Goal: Register for event/course

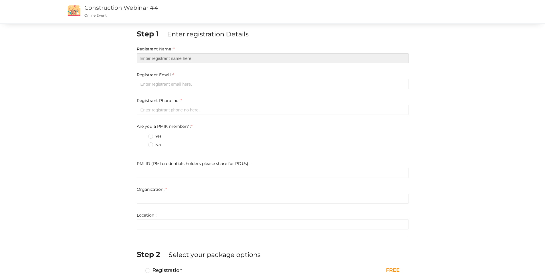
click at [149, 56] on input "text" at bounding box center [273, 58] width 272 height 10
type input "[PERSON_NAME]"
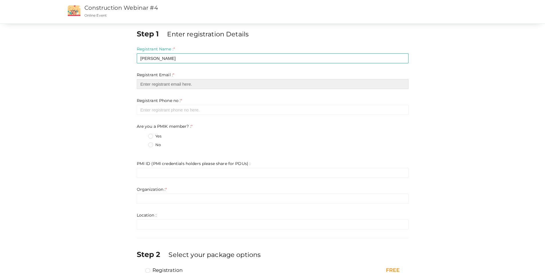
click at [148, 83] on input "email" at bounding box center [273, 84] width 272 height 10
type input "[EMAIL_ADDRESS][DOMAIN_NAME]"
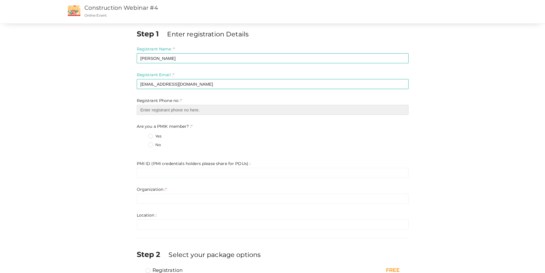
click at [146, 111] on input "number" at bounding box center [273, 110] width 272 height 10
type input "0097455843285"
click at [150, 137] on label "Yes" at bounding box center [154, 136] width 13 height 6
click at [143, 135] on member\?\+0 "Yes" at bounding box center [143, 135] width 0 height 0
click at [151, 145] on label "No" at bounding box center [154, 145] width 13 height 6
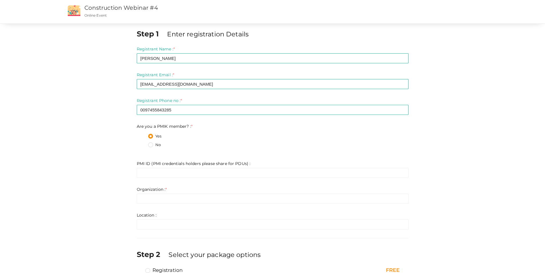
click at [143, 143] on member\?\+1 "No" at bounding box center [143, 143] width 0 height 0
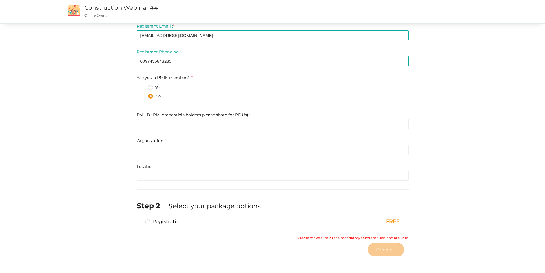
scroll to position [49, 0]
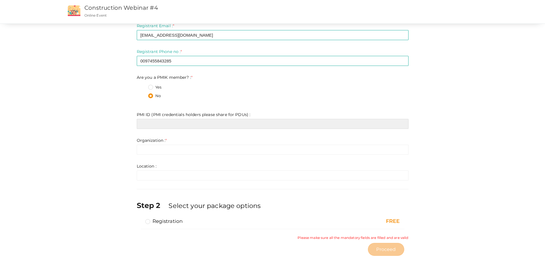
click at [149, 123] on input "text" at bounding box center [273, 124] width 272 height 10
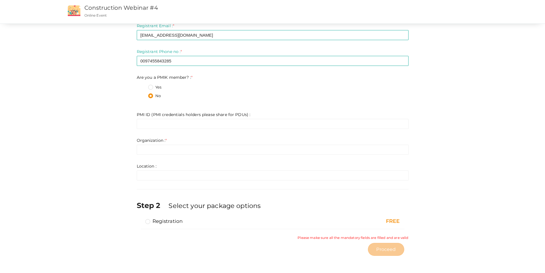
click at [261, 100] on div "No" at bounding box center [278, 96] width 261 height 7
click at [143, 150] on input "text" at bounding box center [273, 150] width 272 height 10
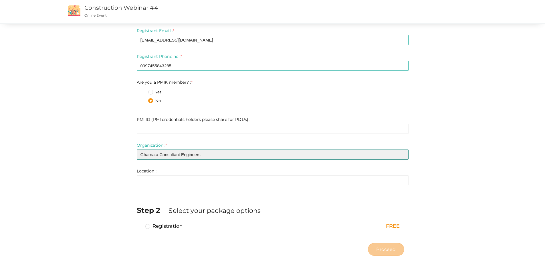
type input "Gharnata Consultant Engineers"
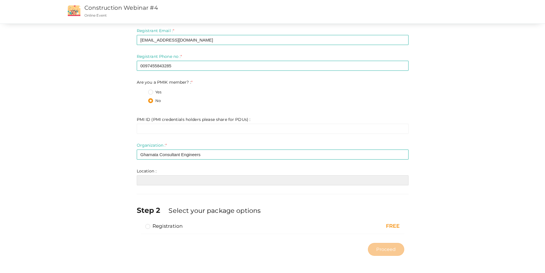
click at [150, 181] on input "text" at bounding box center [273, 180] width 272 height 10
click at [179, 182] on input "text" at bounding box center [273, 180] width 272 height 10
type input "[GEOGRAPHIC_DATA], [GEOGRAPHIC_DATA]"
click at [150, 196] on div "Step 1 Enter registration Details Registrant Name : * [PERSON_NAME] Required. I…" at bounding box center [273, 122] width 281 height 274
click at [151, 226] on label "Registration" at bounding box center [164, 225] width 38 height 7
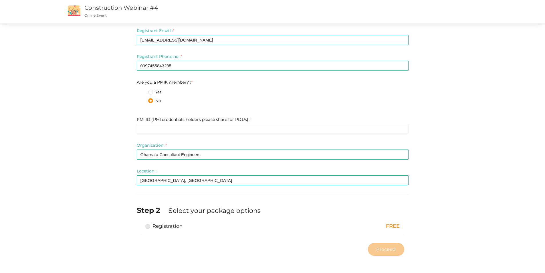
click at [140, 224] on input "Registration" at bounding box center [140, 224] width 0 height 0
click at [234, 233] on div at bounding box center [272, 232] width 255 height 3
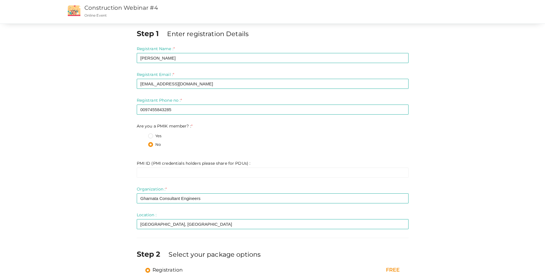
scroll to position [0, 0]
click at [154, 169] on input "text" at bounding box center [273, 173] width 272 height 10
paste input "8672988"
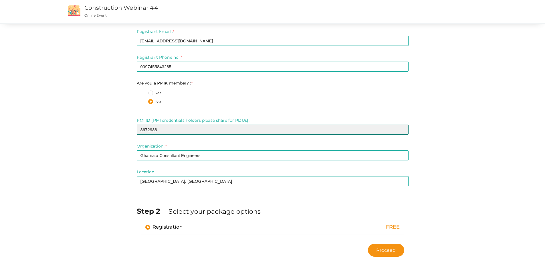
scroll to position [44, 0]
type input "8672988"
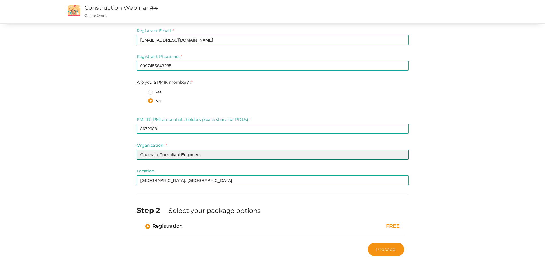
click at [211, 155] on input "Gharnata Consultant Engineers" at bounding box center [273, 154] width 272 height 10
type input "G"
type input "DAR AL Handasah"
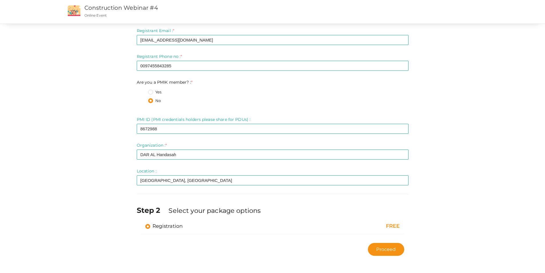
click at [214, 161] on form "Registrant Name : * [PERSON_NAME] Required. Invalid email Invalid phone number …" at bounding box center [273, 93] width 272 height 183
click at [384, 249] on span "Proceed" at bounding box center [385, 249] width 19 height 7
